Goal: Transaction & Acquisition: Purchase product/service

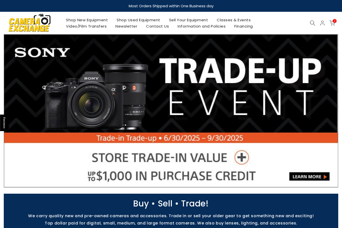
click at [157, 22] on link "Shop Used Equipment" at bounding box center [138, 20] width 52 height 6
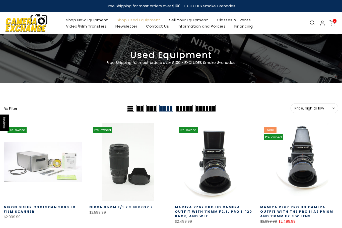
click at [306, 110] on span "Price, high to low" at bounding box center [315, 108] width 40 height 5
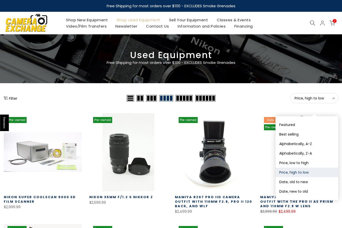
click at [299, 192] on button "Date, new to old" at bounding box center [307, 192] width 63 height 10
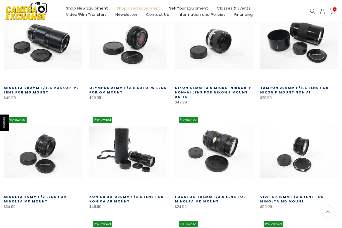
scroll to position [138, 0]
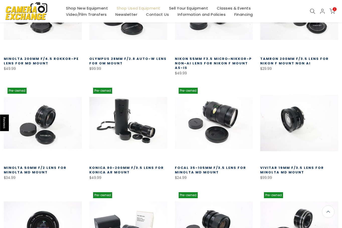
click at [284, 112] on link at bounding box center [299, 123] width 78 height 78
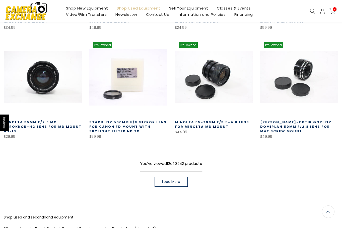
scroll to position [289, 0]
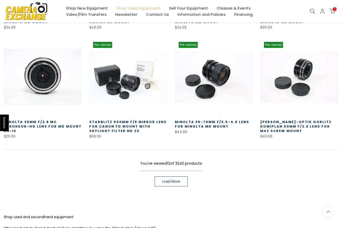
click at [45, 90] on link at bounding box center [43, 77] width 78 height 78
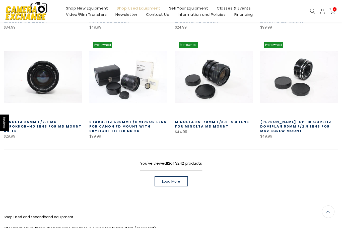
click at [182, 184] on link "Load More" at bounding box center [171, 182] width 33 height 10
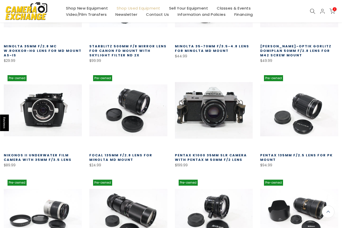
scroll to position [364, 0]
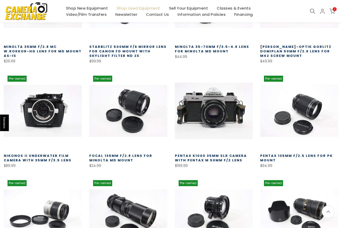
click at [228, 115] on link at bounding box center [214, 111] width 78 height 78
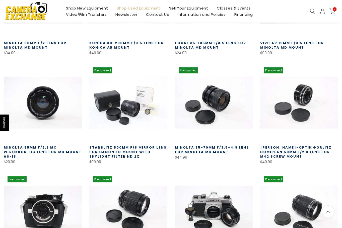
scroll to position [264, 0]
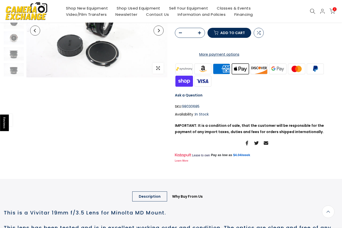
scroll to position [201, 0]
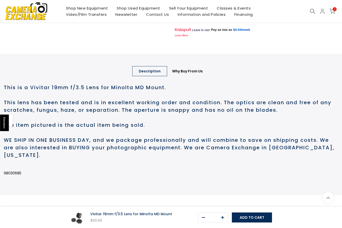
click at [10, 177] on p "98030685" at bounding box center [171, 173] width 334 height 6
copy p "98030685"
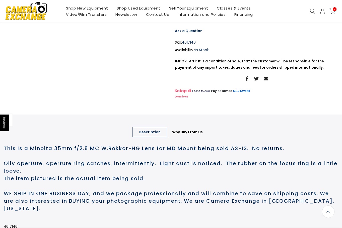
scroll to position [201, 0]
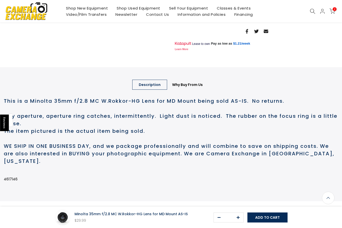
click at [9, 183] on p "4617146" at bounding box center [171, 179] width 334 height 6
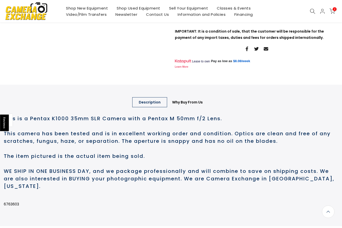
scroll to position [226, 0]
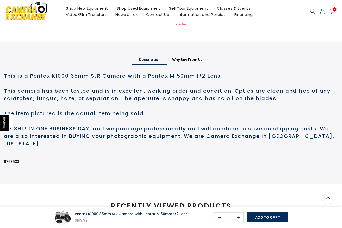
click at [10, 165] on p "6763603" at bounding box center [171, 162] width 334 height 6
copy p "6763603"
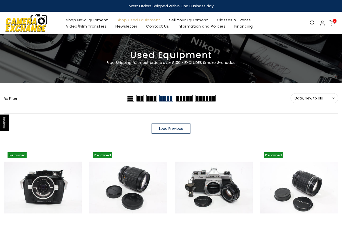
click at [178, 129] on span "Load Previous" at bounding box center [171, 129] width 24 height 4
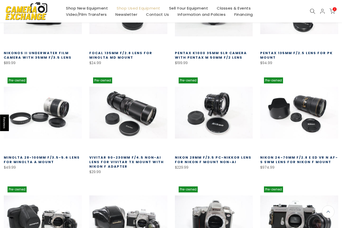
scroll to position [577, 0]
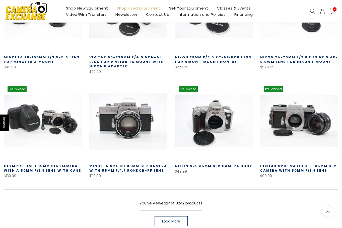
click at [146, 129] on link at bounding box center [128, 122] width 78 height 78
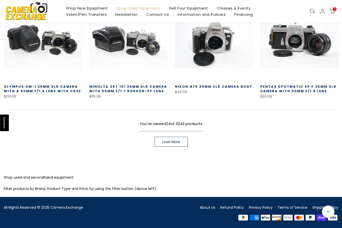
scroll to position [658, 0]
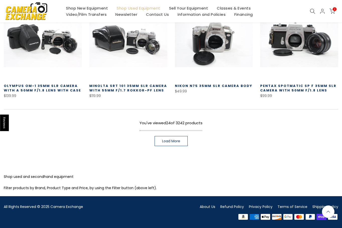
click at [178, 137] on link "Load More" at bounding box center [171, 141] width 33 height 10
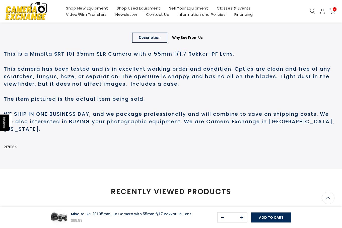
scroll to position [251, 0]
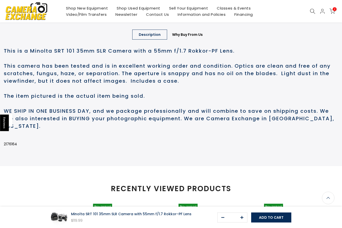
click at [8, 148] on p "2176164" at bounding box center [171, 144] width 334 height 6
copy main "2176164 Why Buy From Us Our team has over 35 years in the photo industry. They …"
